Goal: Find specific page/section: Find specific page/section

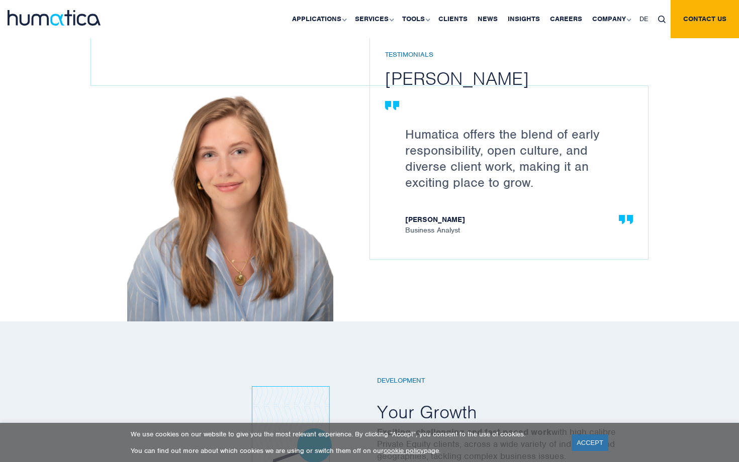
scroll to position [1194, 0]
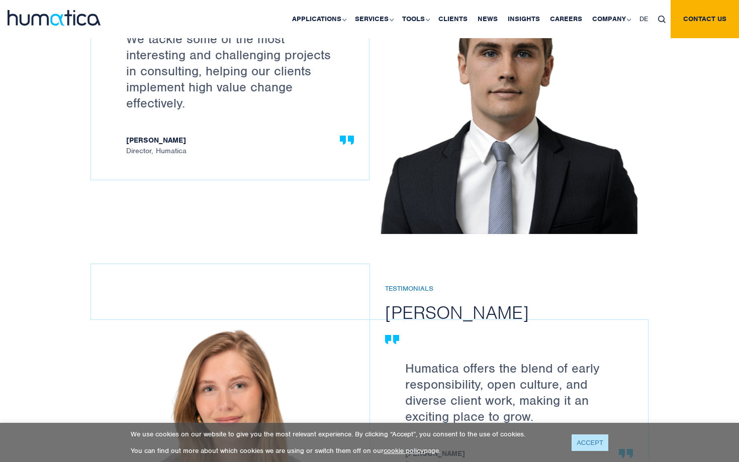
click at [583, 446] on link "ACCEPT" at bounding box center [590, 443] width 37 height 17
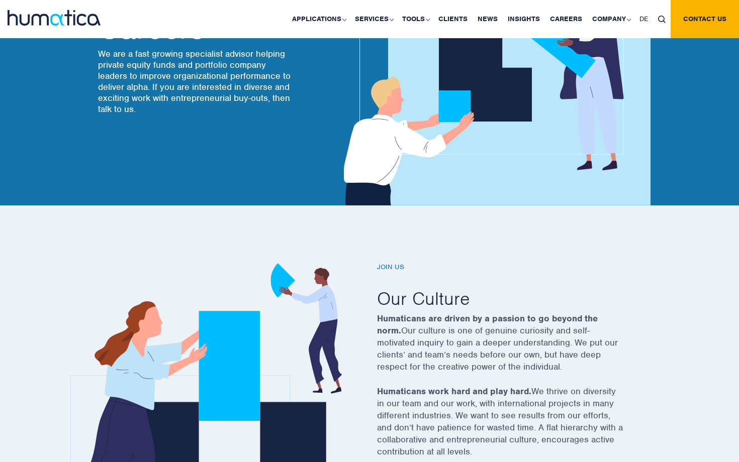
scroll to position [0, 0]
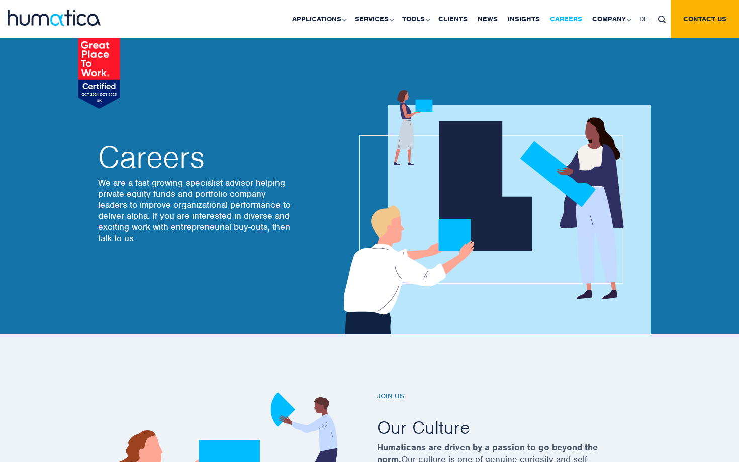
click at [567, 20] on link "Careers" at bounding box center [566, 19] width 42 height 38
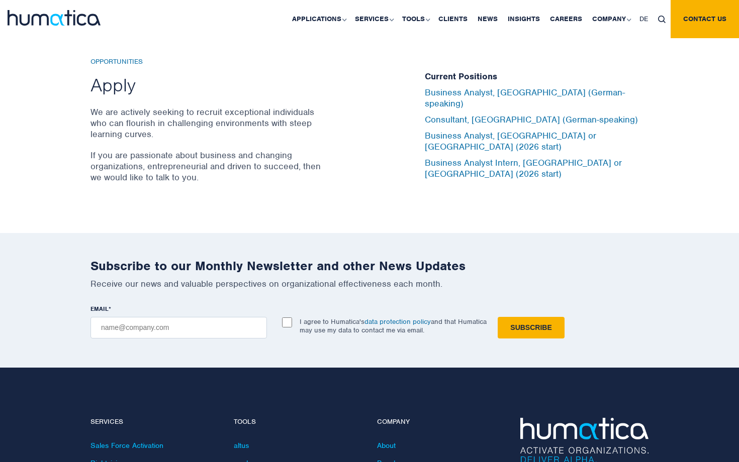
scroll to position [3337, 0]
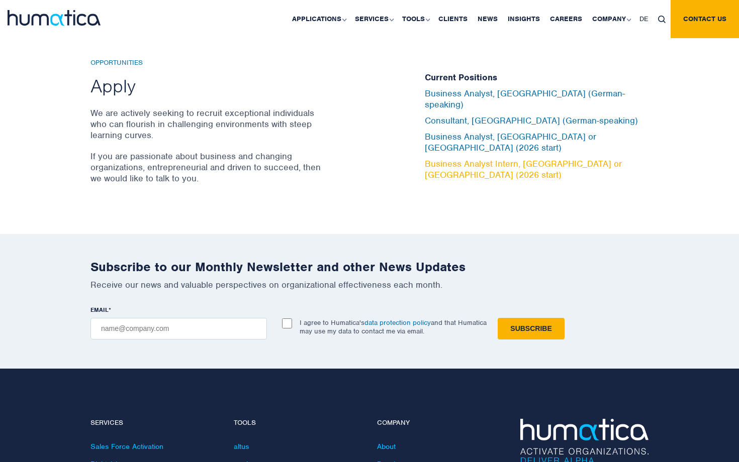
click at [505, 158] on link "Business Analyst Intern, [GEOGRAPHIC_DATA] or [GEOGRAPHIC_DATA] (2026 start)" at bounding box center [523, 169] width 197 height 22
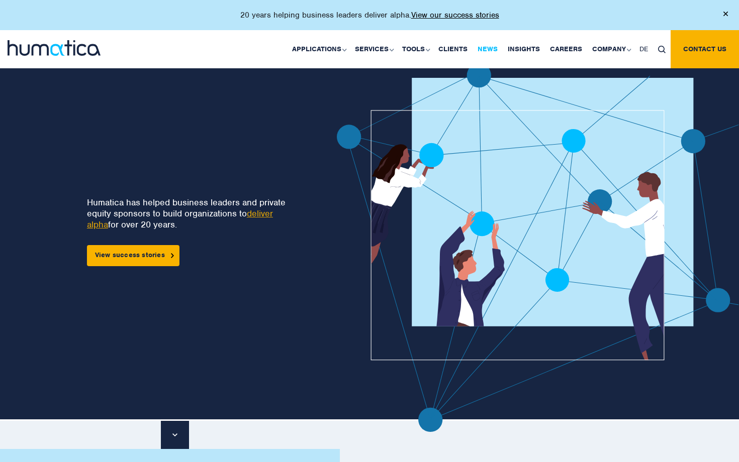
click at [488, 48] on link "News" at bounding box center [488, 49] width 30 height 38
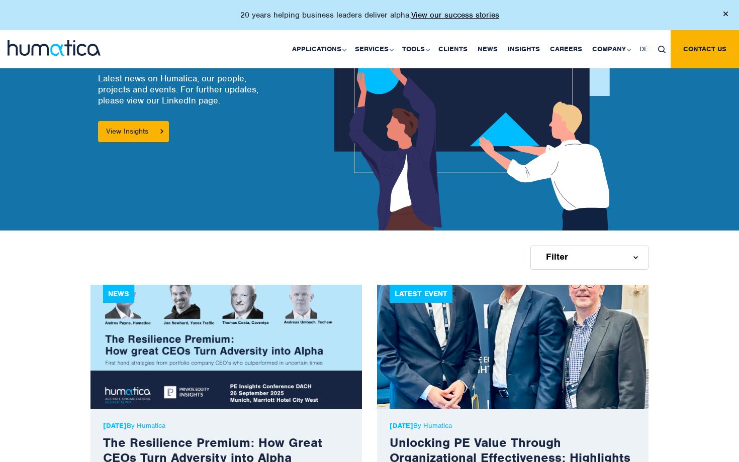
scroll to position [90, 0]
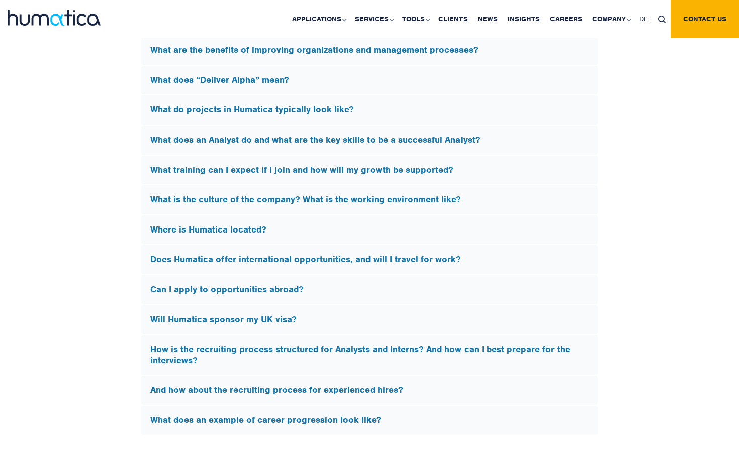
scroll to position [3270, 0]
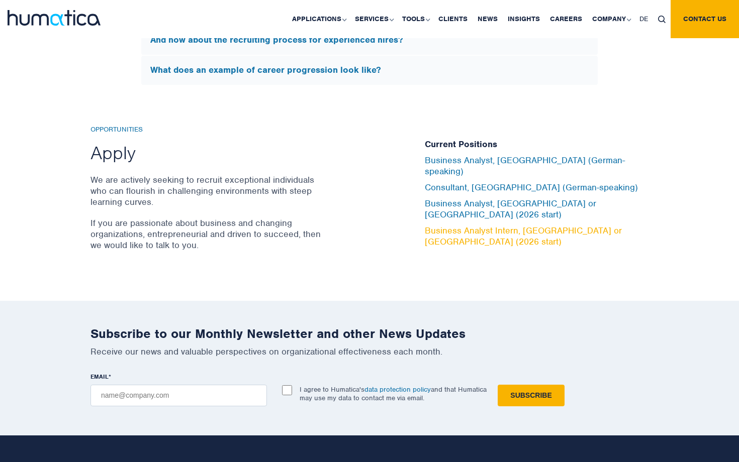
click at [462, 225] on link "Business Analyst Intern, [GEOGRAPHIC_DATA] or [GEOGRAPHIC_DATA] (2026 start)" at bounding box center [523, 236] width 197 height 22
